Goal: Check status

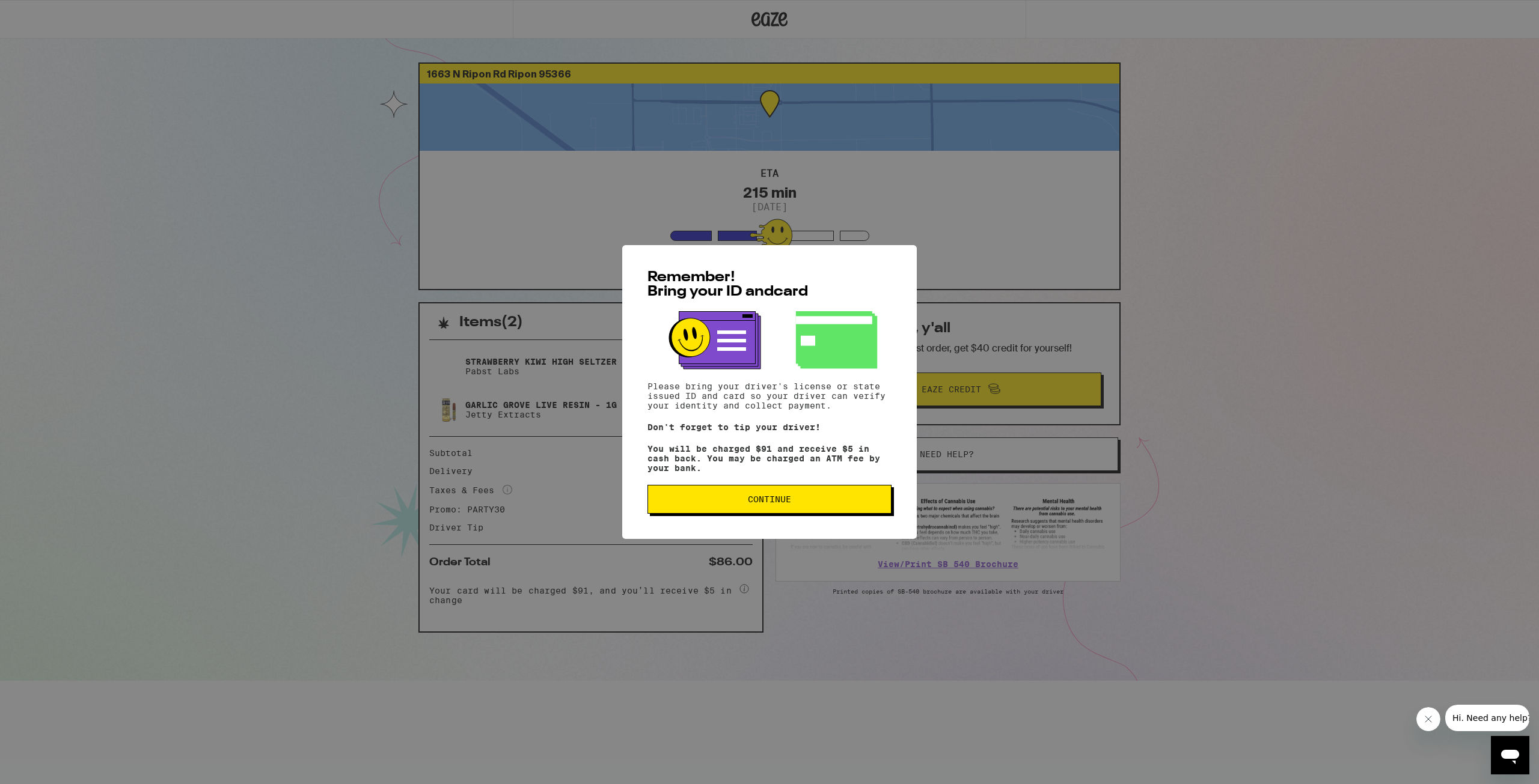
click at [822, 509] on button "Continue" at bounding box center [770, 499] width 244 height 29
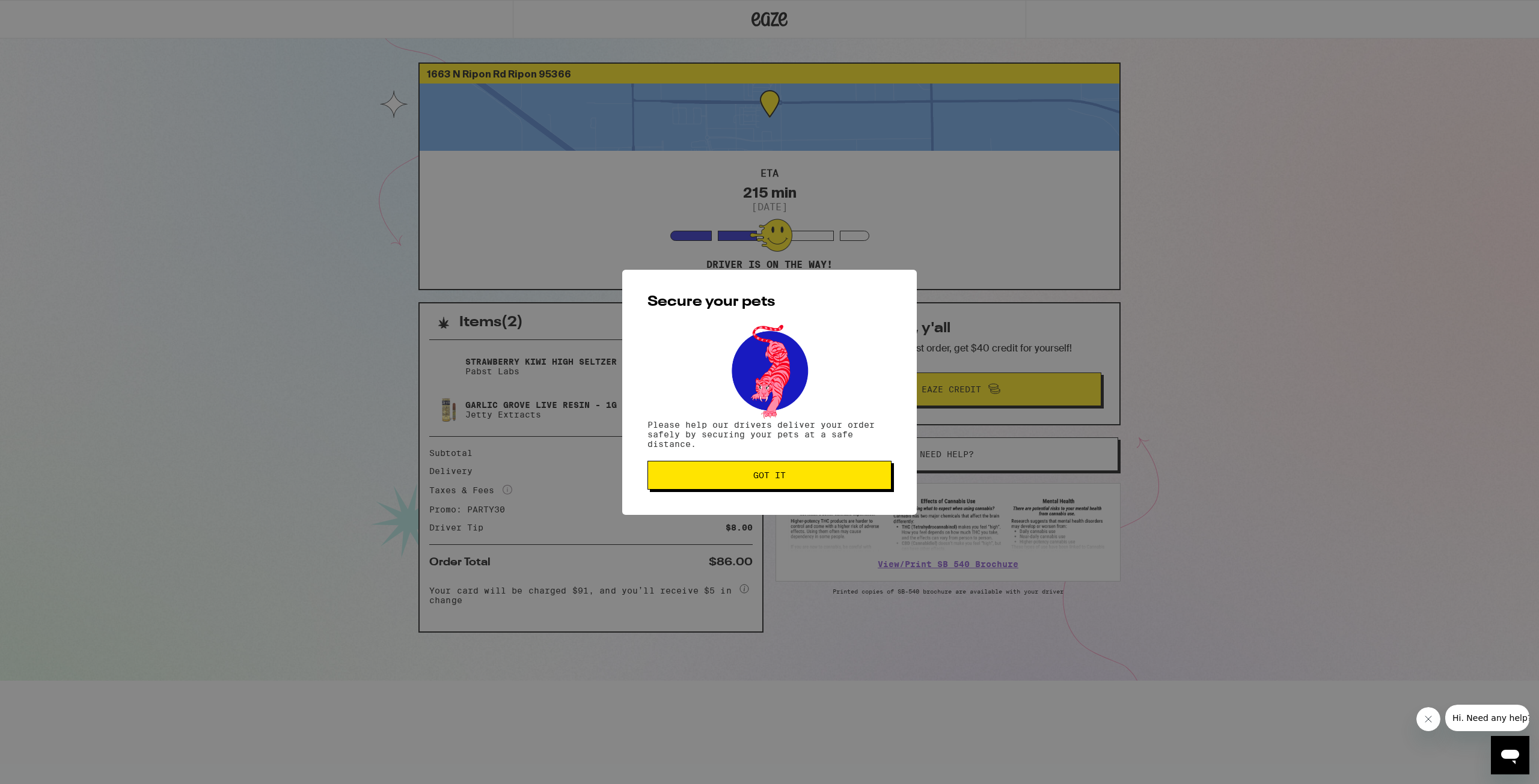
click at [798, 476] on span "Got it" at bounding box center [770, 476] width 224 height 9
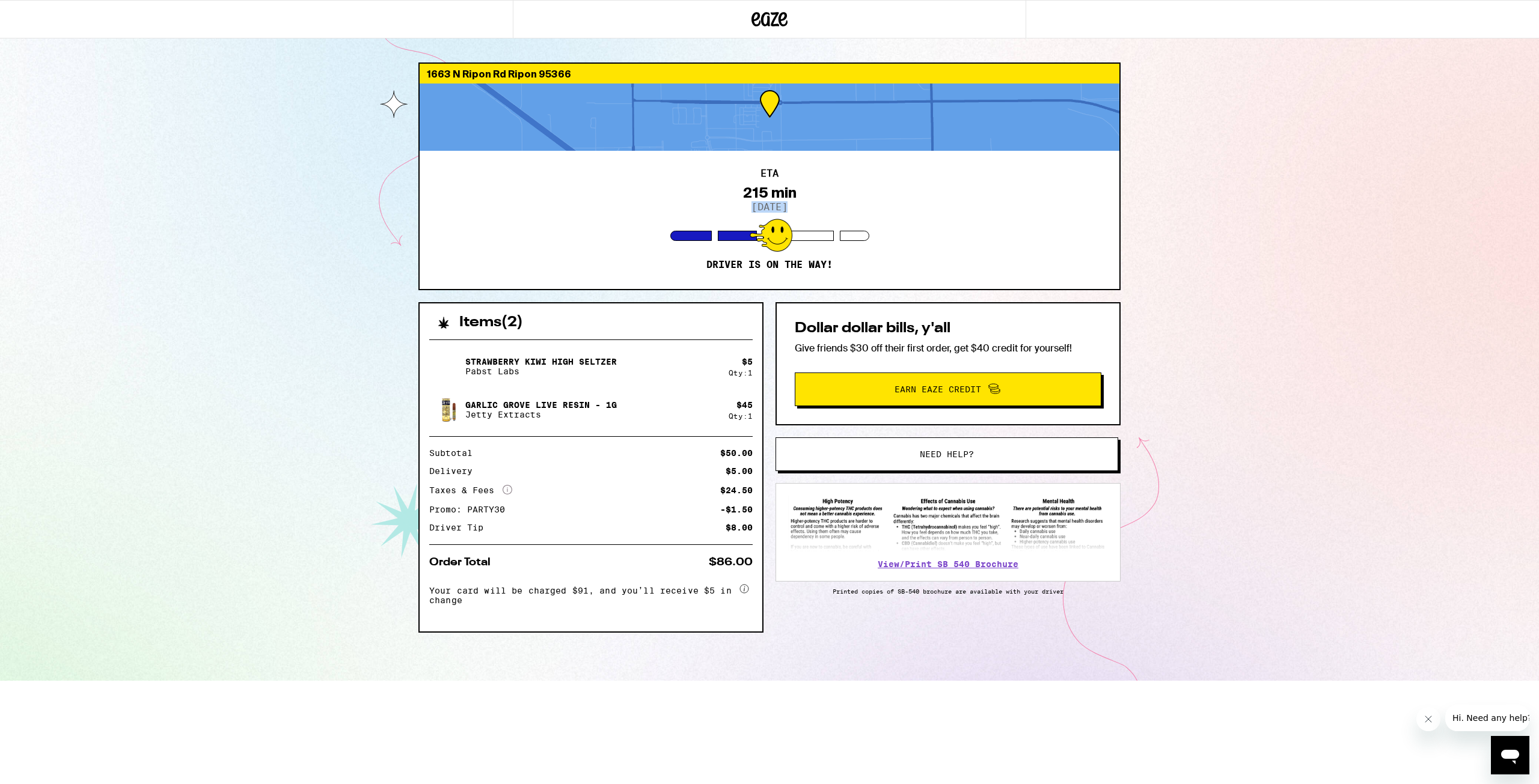
drag, startPoint x: 742, startPoint y: 205, endPoint x: 830, endPoint y: 205, distance: 88.0
click at [830, 205] on div "ETA 215 min [DATE] Driver is on the way!" at bounding box center [770, 220] width 700 height 139
click at [829, 205] on div "ETA 215 min [DATE] Driver is on the way!" at bounding box center [770, 220] width 700 height 139
drag, startPoint x: 744, startPoint y: 191, endPoint x: 797, endPoint y: 191, distance: 53.0
click at [797, 191] on div "ETA 215 min [DATE] Driver is on the way!" at bounding box center [770, 220] width 700 height 139
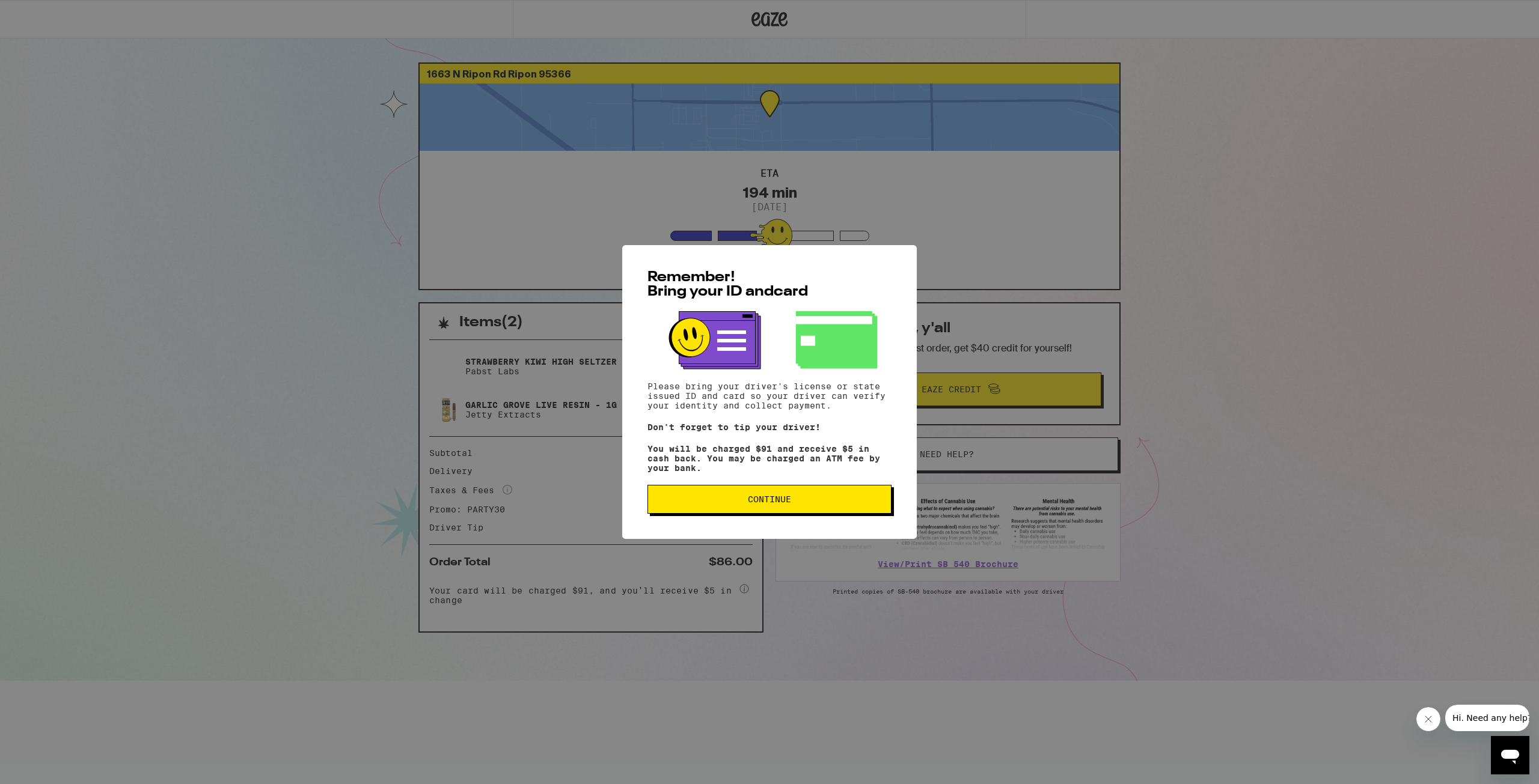
click at [823, 513] on button "Continue" at bounding box center [770, 499] width 244 height 29
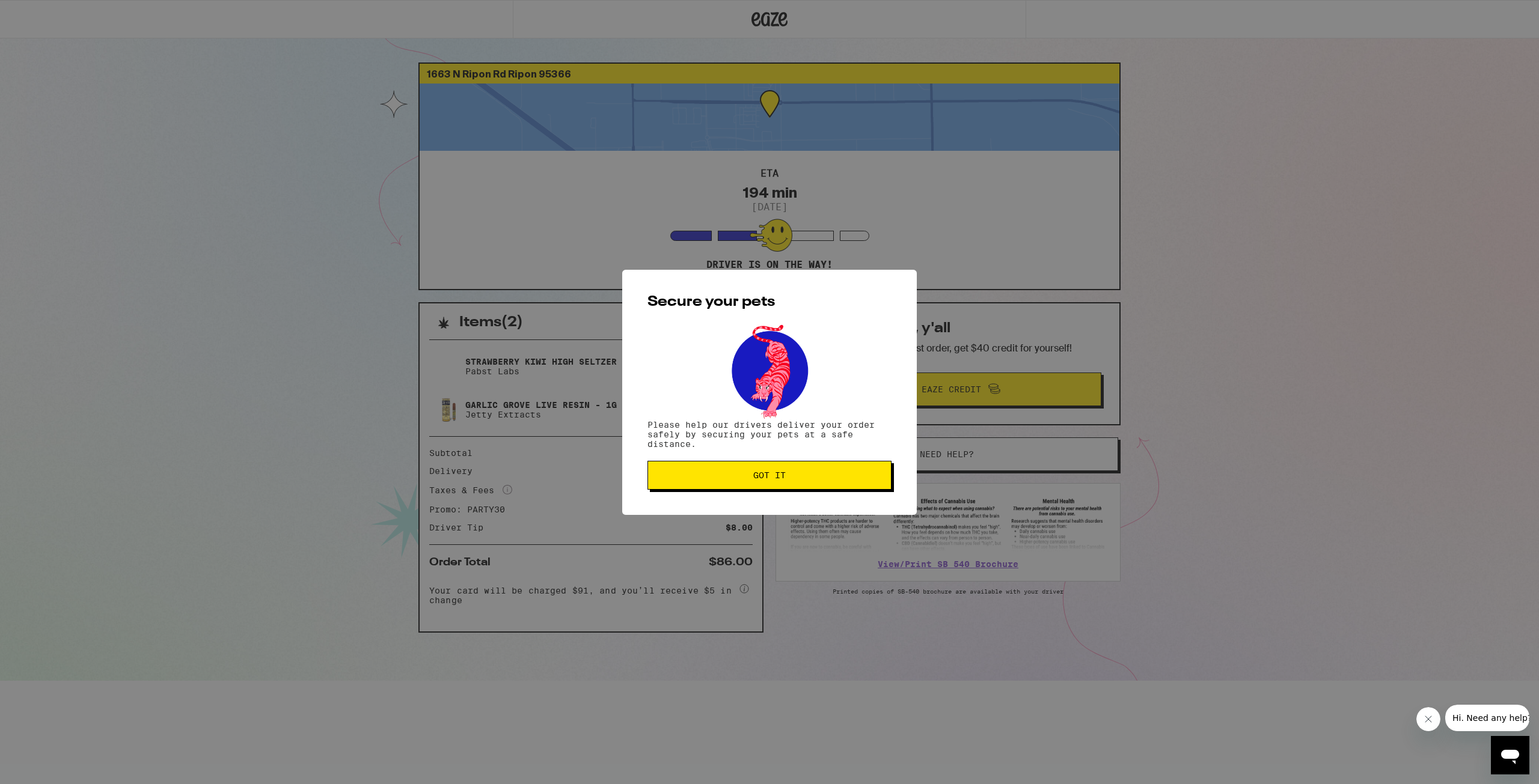
click at [815, 486] on button "Got it" at bounding box center [770, 475] width 244 height 29
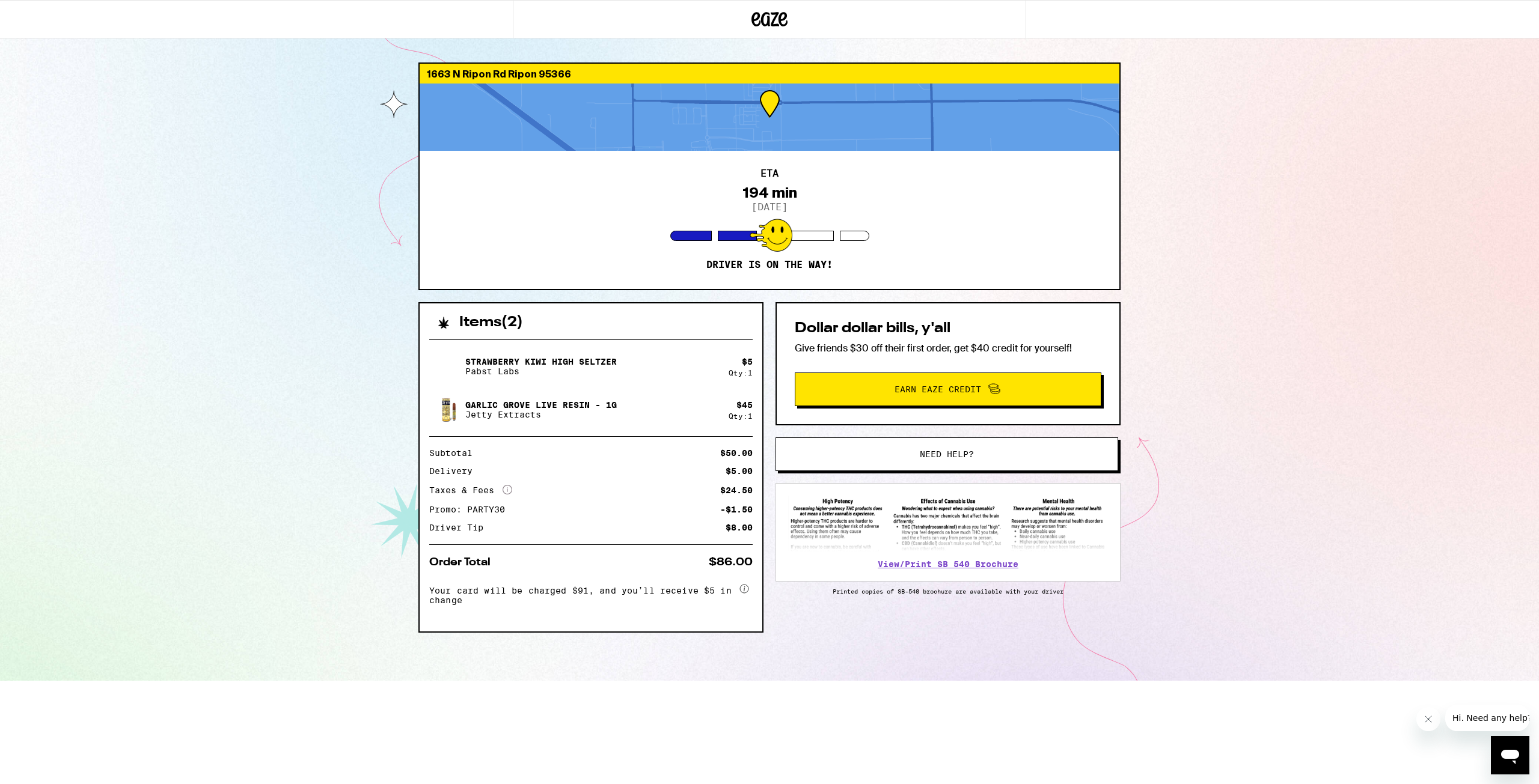
drag, startPoint x: 790, startPoint y: 453, endPoint x: 323, endPoint y: 273, distance: 500.5
click at [323, 273] on div "1663 N Ripon Rd Ripon 95366 ETA 194 min 9/21/2025 Driver is on the way! Items (…" at bounding box center [770, 341] width 1539 height 681
click at [76, 149] on div "1663 N Ripon Rd Ripon 95366 ETA 98 min 9/21/2025 Driver is on the way! Items ( …" at bounding box center [770, 341] width 1539 height 681
drag, startPoint x: 207, startPoint y: 1, endPoint x: 162, endPoint y: 491, distance: 492.1
click at [162, 491] on div "1663 N Ripon Rd Ripon 95366 ETA 98 min 9/21/2025 Driver is on the way! Items ( …" at bounding box center [770, 341] width 1539 height 681
